Goal: Transaction & Acquisition: Purchase product/service

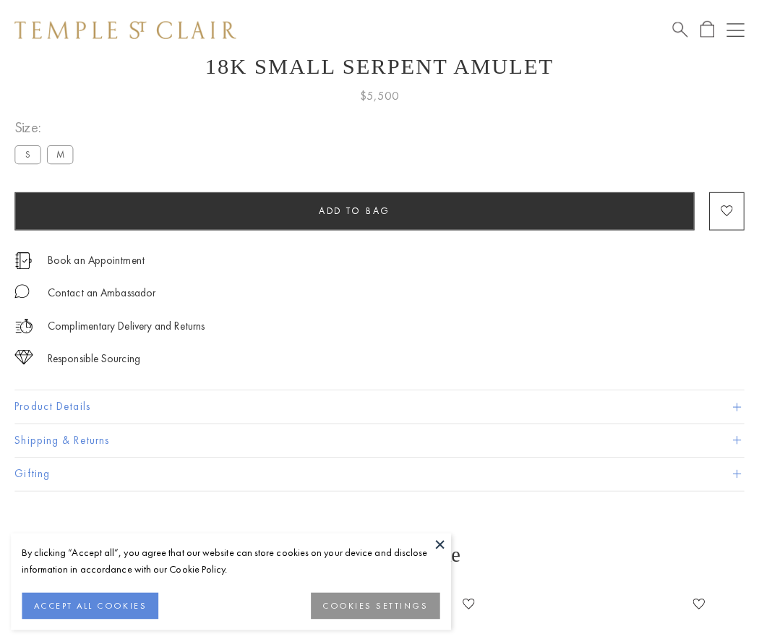
scroll to position [58, 0]
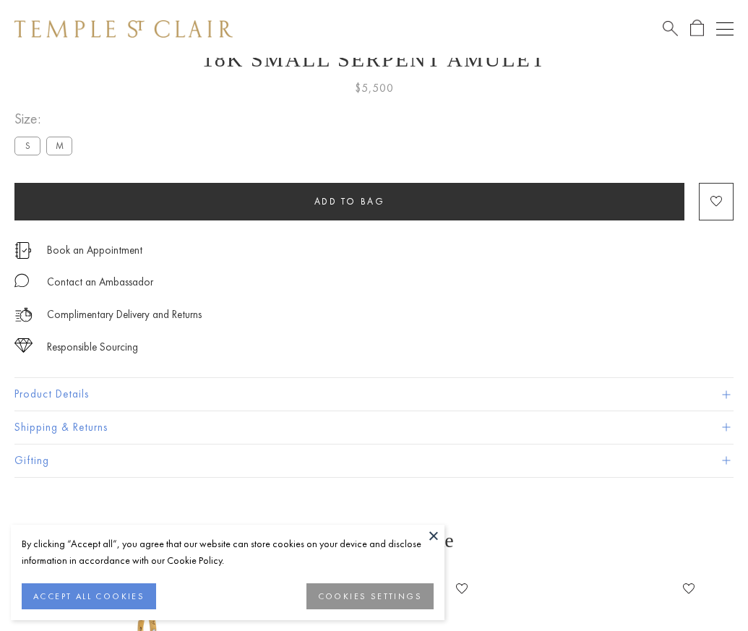
click at [349, 201] on span "Add to bag" at bounding box center [349, 201] width 71 height 12
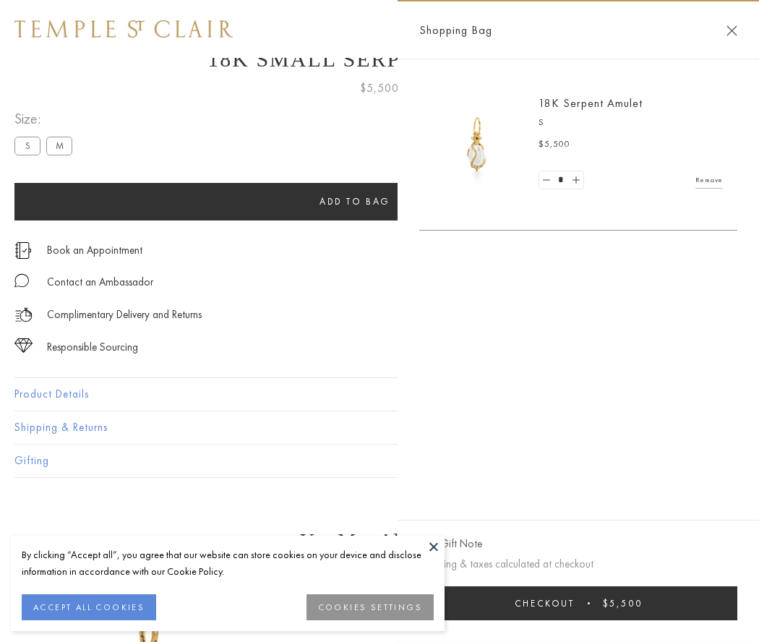
click at [578, 603] on button "Checkout $5,500" at bounding box center [578, 603] width 318 height 34
